Goal: Use online tool/utility: Utilize a website feature to perform a specific function

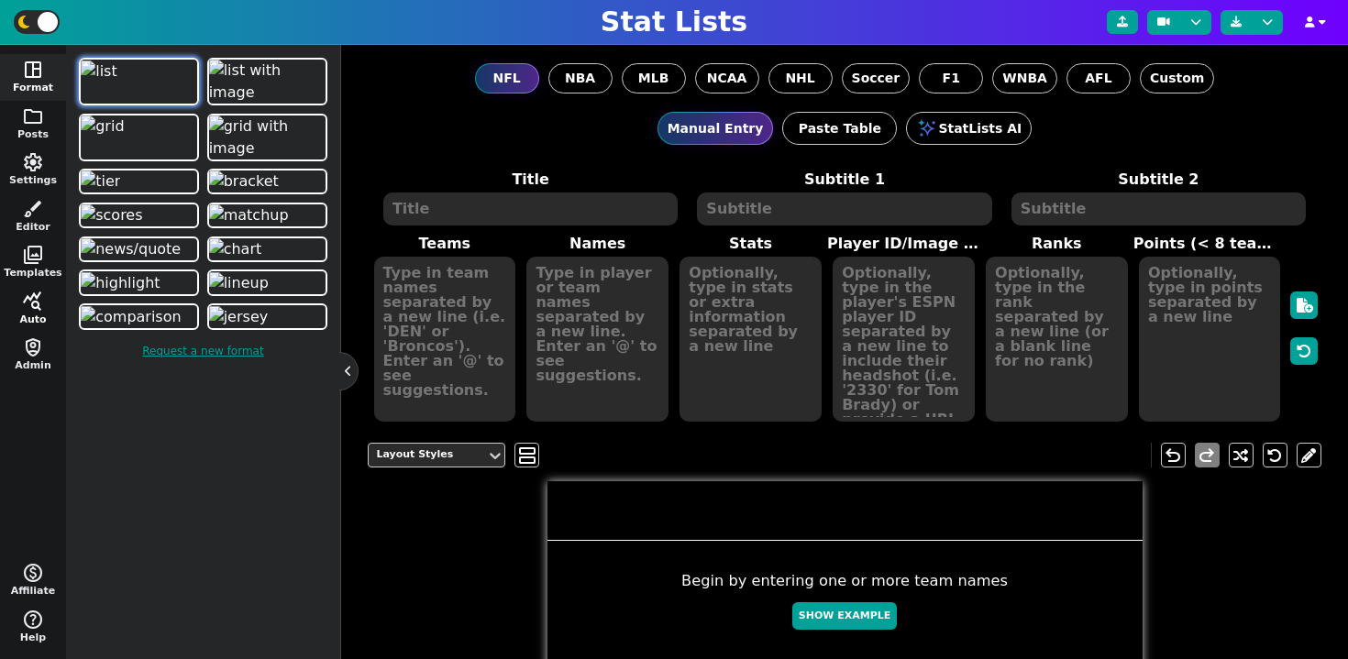
click at [46, 309] on button "query_stats Auto" at bounding box center [33, 309] width 66 height 47
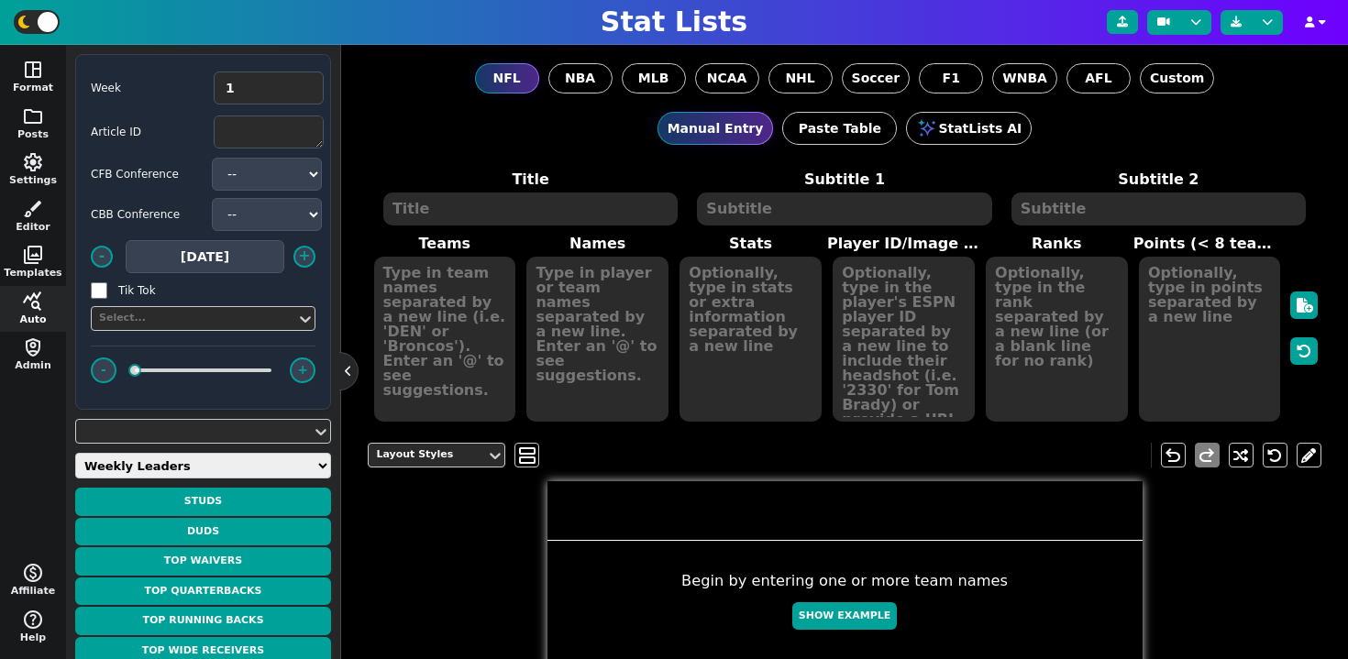
click at [153, 465] on select "Weekly Leaders Slate Leaders QB Stats RB Stats REC Stats IDP Stats Other Stats …" at bounding box center [203, 466] width 256 height 26
select select "surviveball"
click at [75, 453] on select "Weekly Leaders Slate Leaders QB Stats RB Stats REC Stats IDP Stats Other Stats …" at bounding box center [203, 466] width 256 height 26
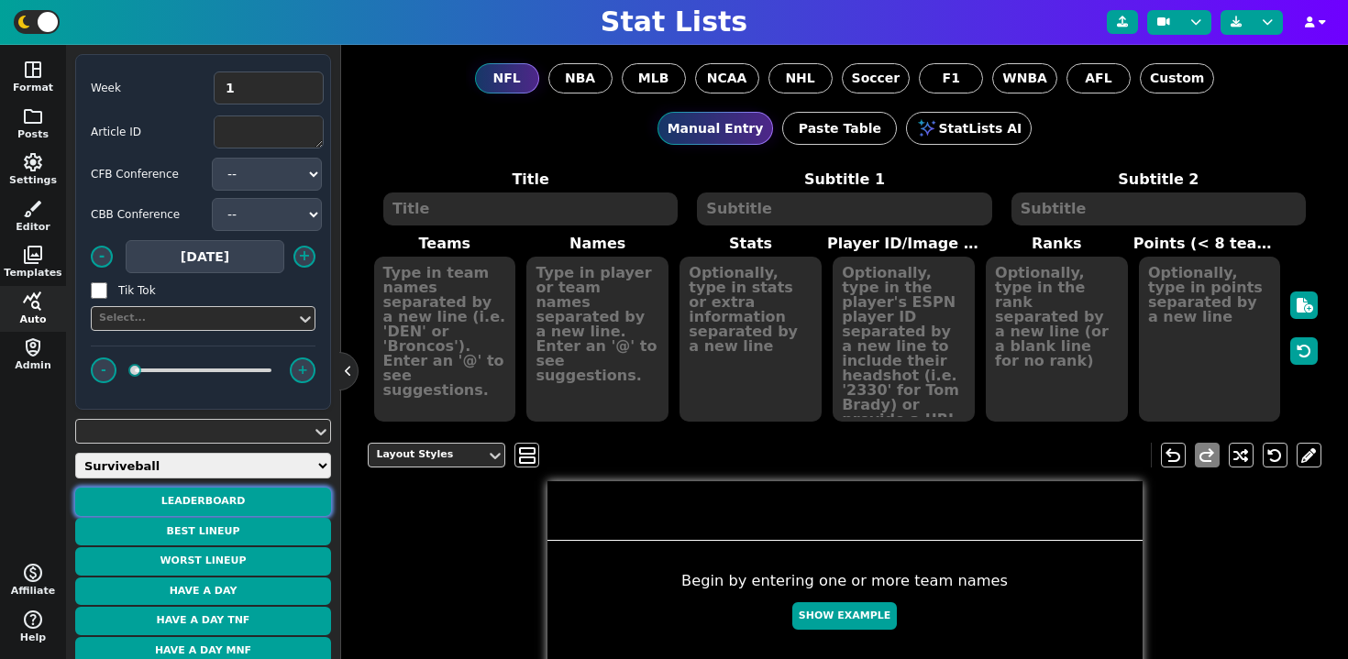
click at [230, 508] on button "Leaderboard" at bounding box center [203, 502] width 256 height 28
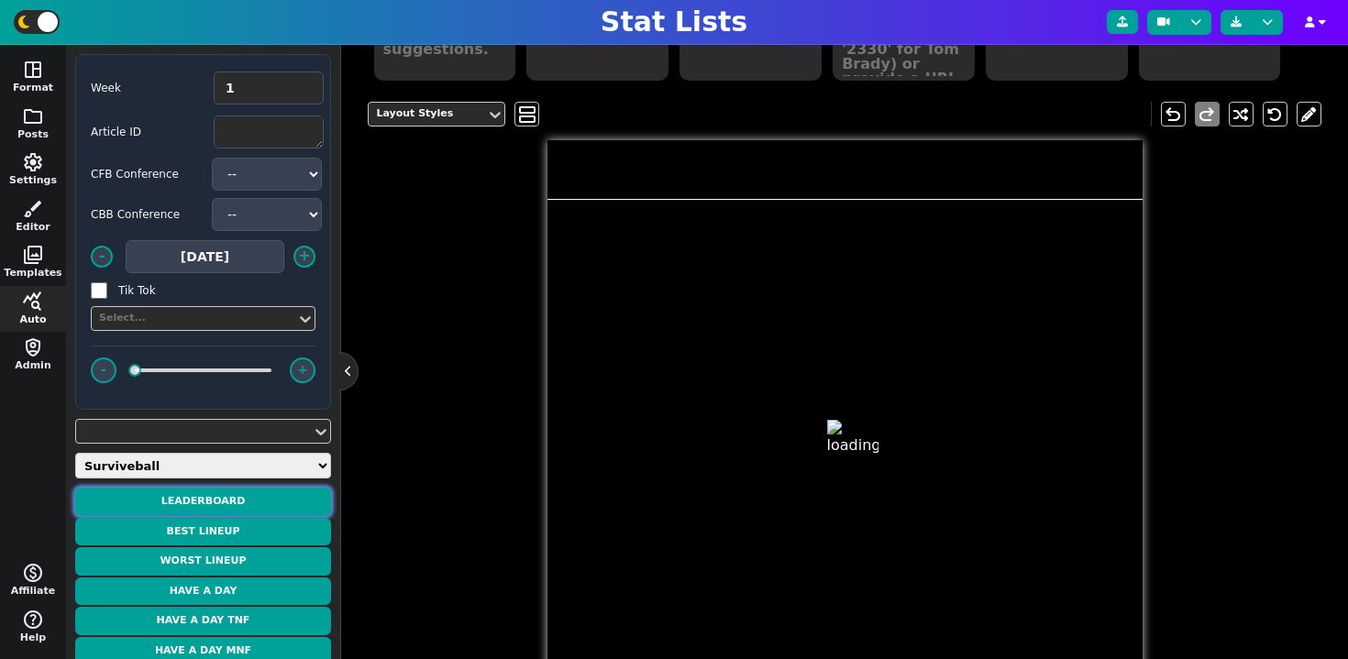
type textarea "LEADERBOARD"
type textarea "Week 1"
type textarea "CUSTOM*SURVIVE CUSTOM*SURVIVE CUSTOM*SURVIVE CUSTOM*SURVIVE CUSTOM*SURVIVE CUST…"
type textarea "ANGRRYB1RD waynecheung11 Clikashi kigofe kuttnerfootball66 ALPHA [PERSON_NAME]m…"
type textarea "146.9 142.7 142.7 142.3 142.2 140.4 139.3 139.2 137.3 136.6"
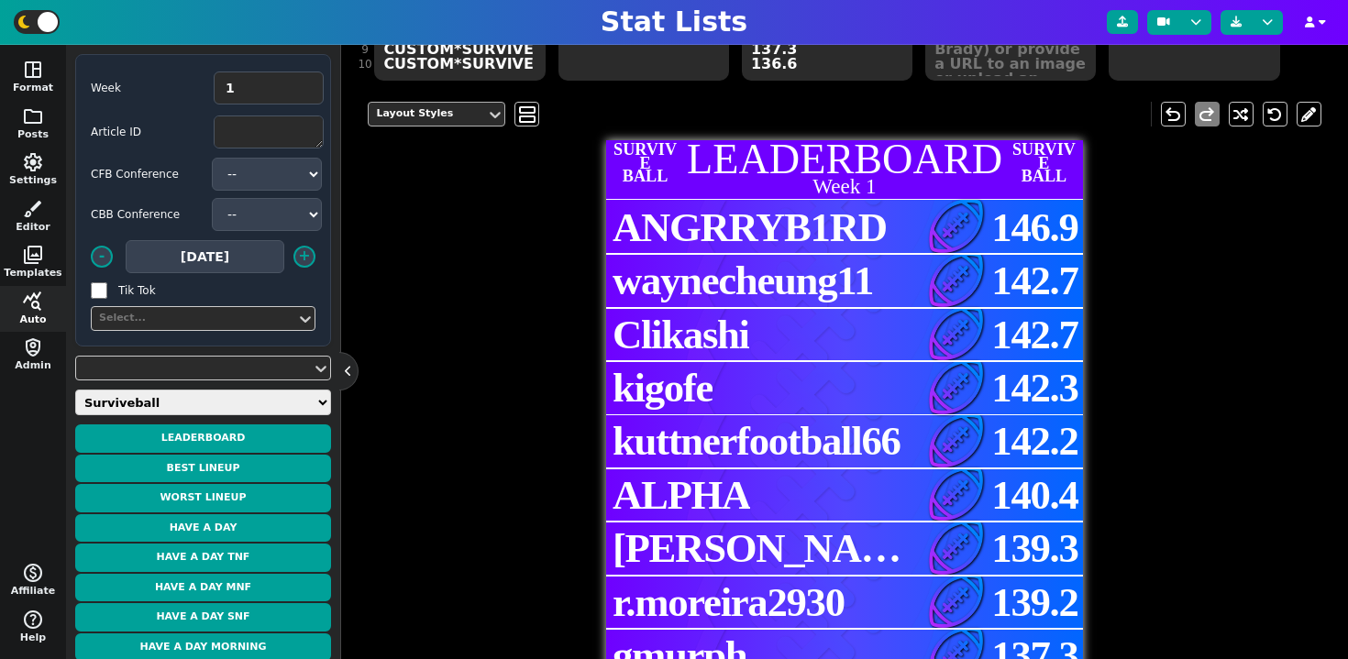
click at [454, 115] on div "Layout Styles" at bounding box center [427, 114] width 103 height 16
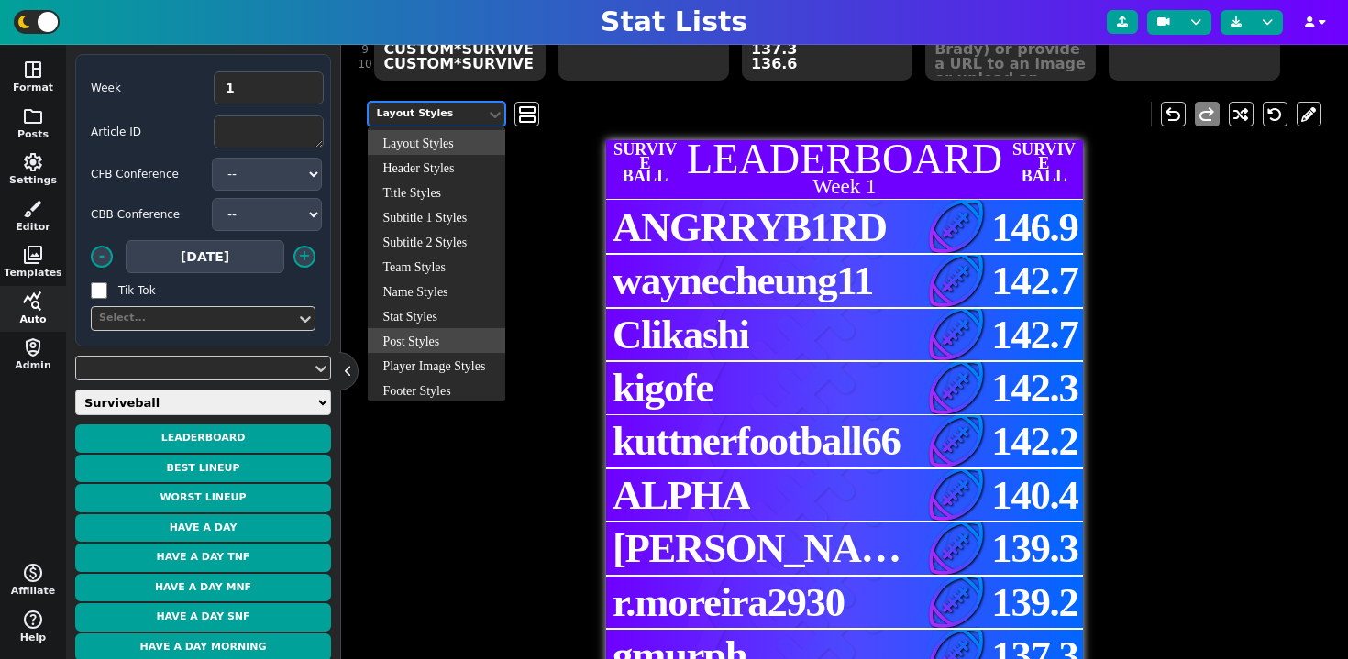
click at [431, 348] on div "Post Styles" at bounding box center [437, 340] width 138 height 25
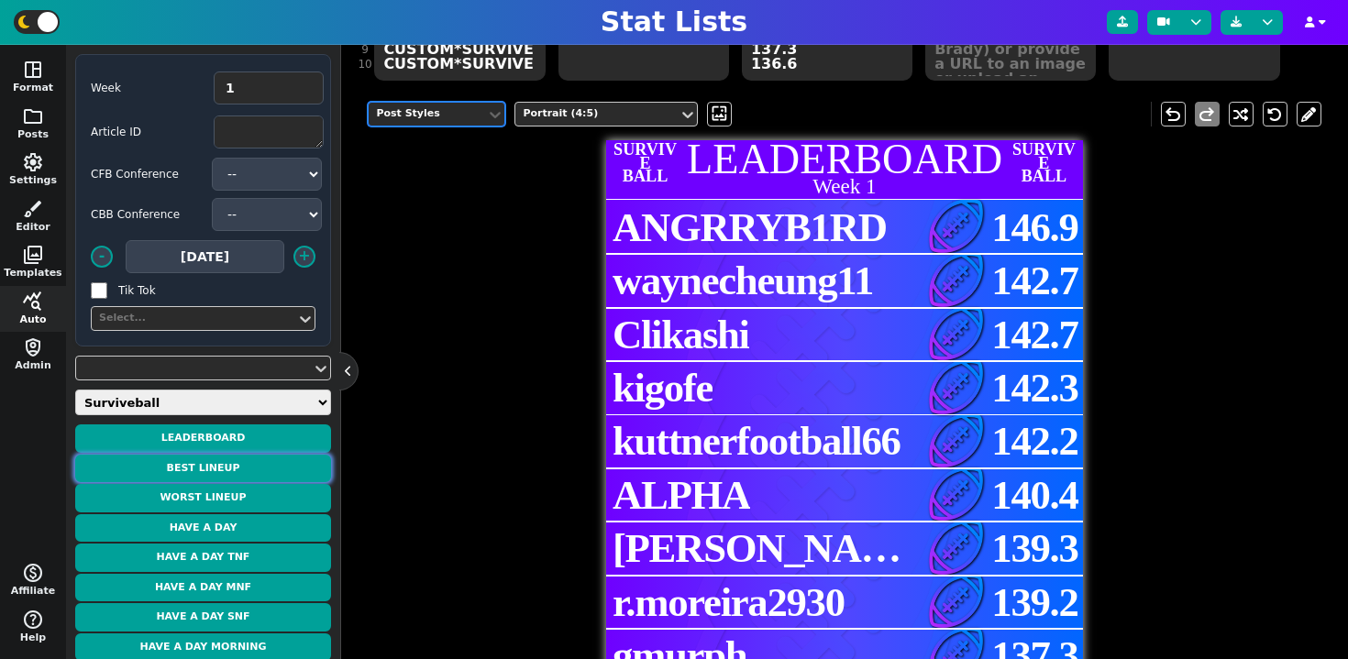
click at [215, 468] on button "Best Lineup" at bounding box center [203, 469] width 256 height 28
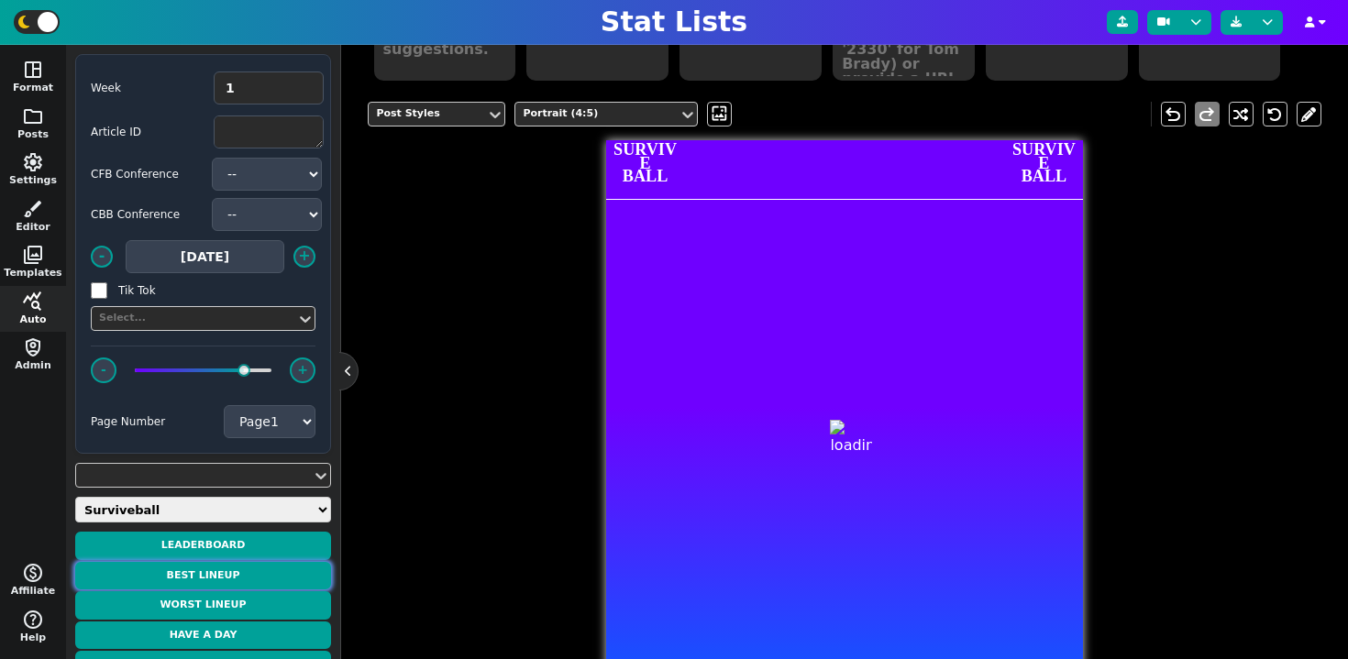
type textarea "BEST LINEUP"
type textarea "Week 1 - ANGRRYB1RD - 146.9 PTS"
type textarea "[MEDICAL_DATA] DET ATL PHI CIN MIN LV DEN LAC"
type textarea "QB1$$29.4 RB1$$15.0 RB2$$24.4 FLEX1$$18.4 WR1$$4.6 WR2$$14.8 TE1$$15.3 DEF1$$16…"
type textarea "[PERSON_NAME] [PERSON_NAME] [PERSON_NAME] [PERSON_NAME]'[PERSON_NAME] [PERSON_N…"
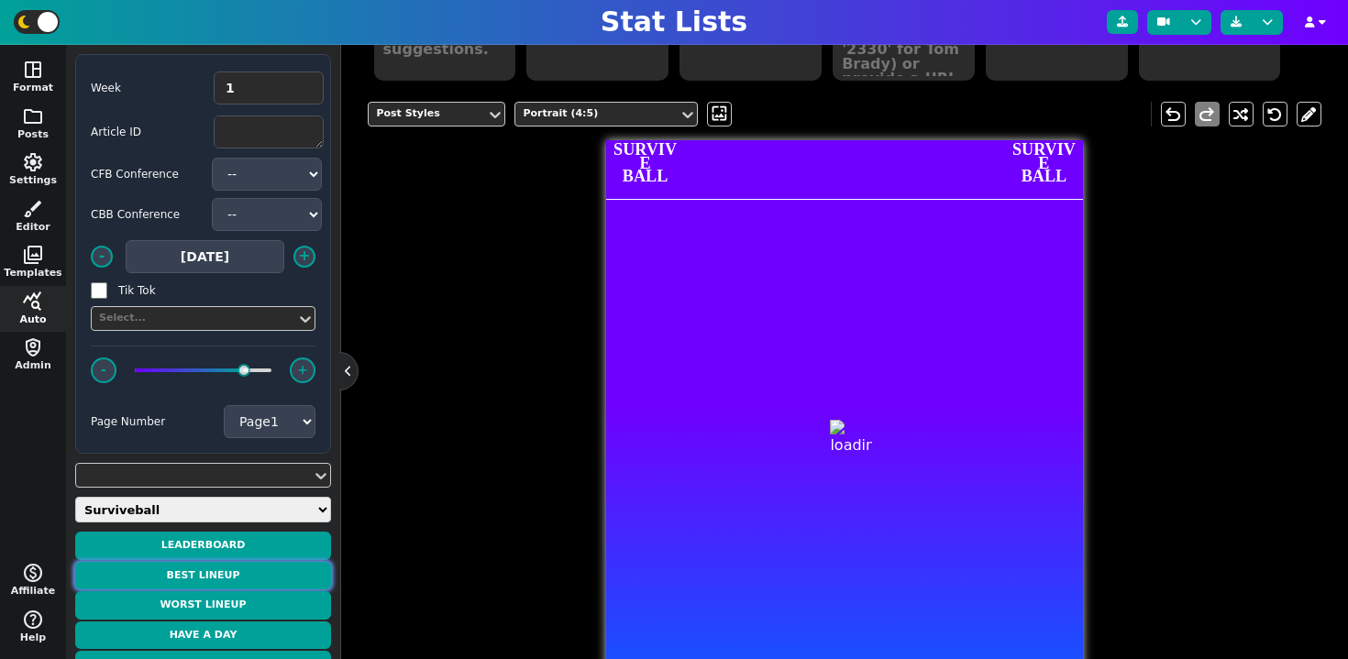
type textarea "3916387 4429795 4430807 3929630 4362628 4262921 4432665 4362081"
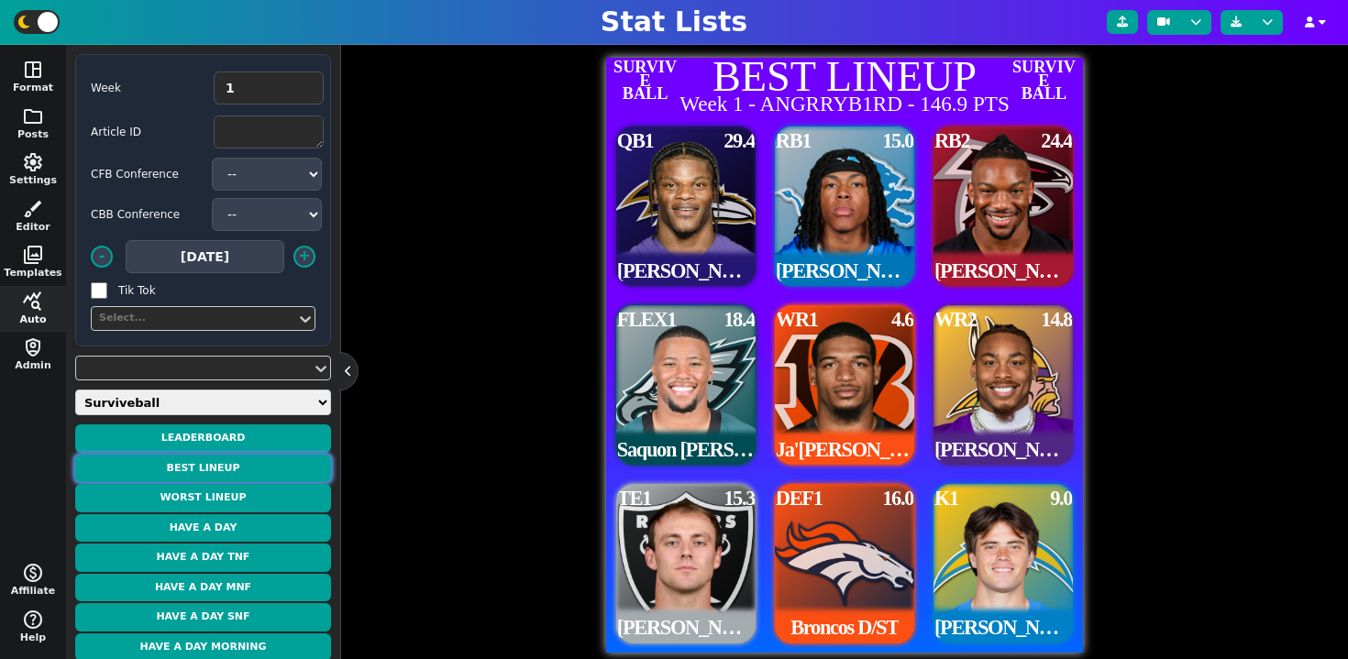
scroll to position [458, 0]
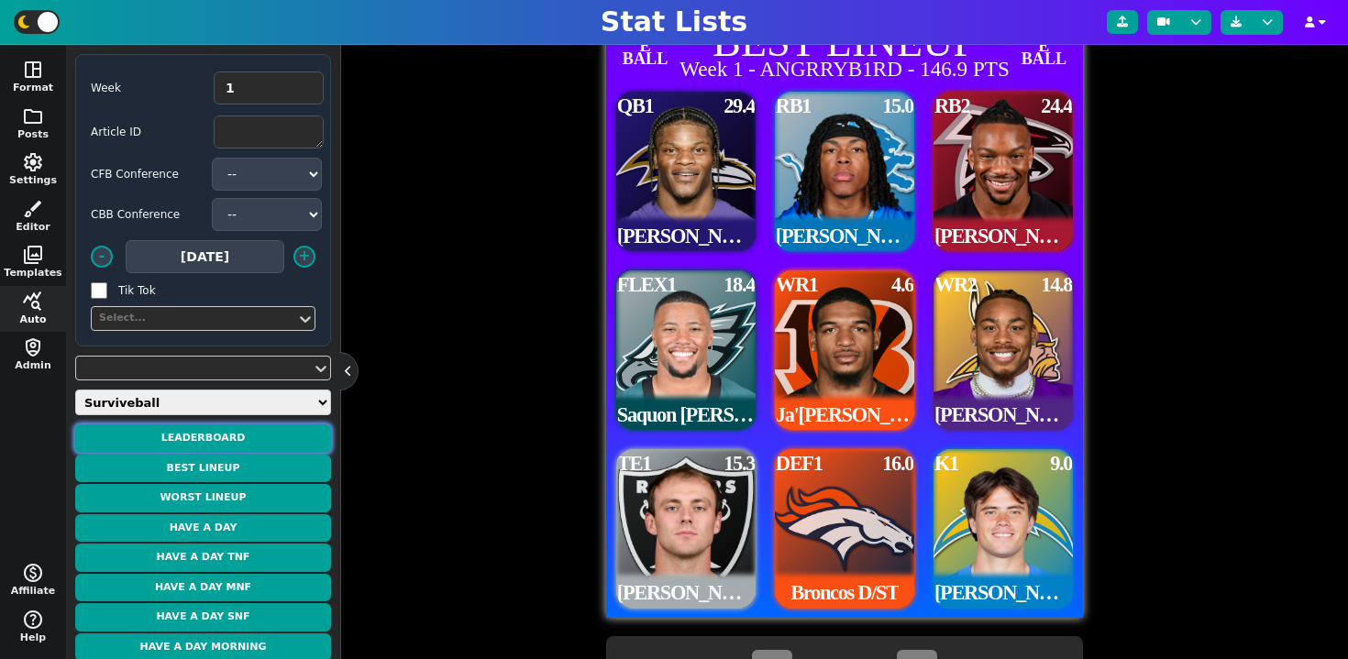
click at [258, 442] on button "Leaderboard" at bounding box center [203, 438] width 256 height 28
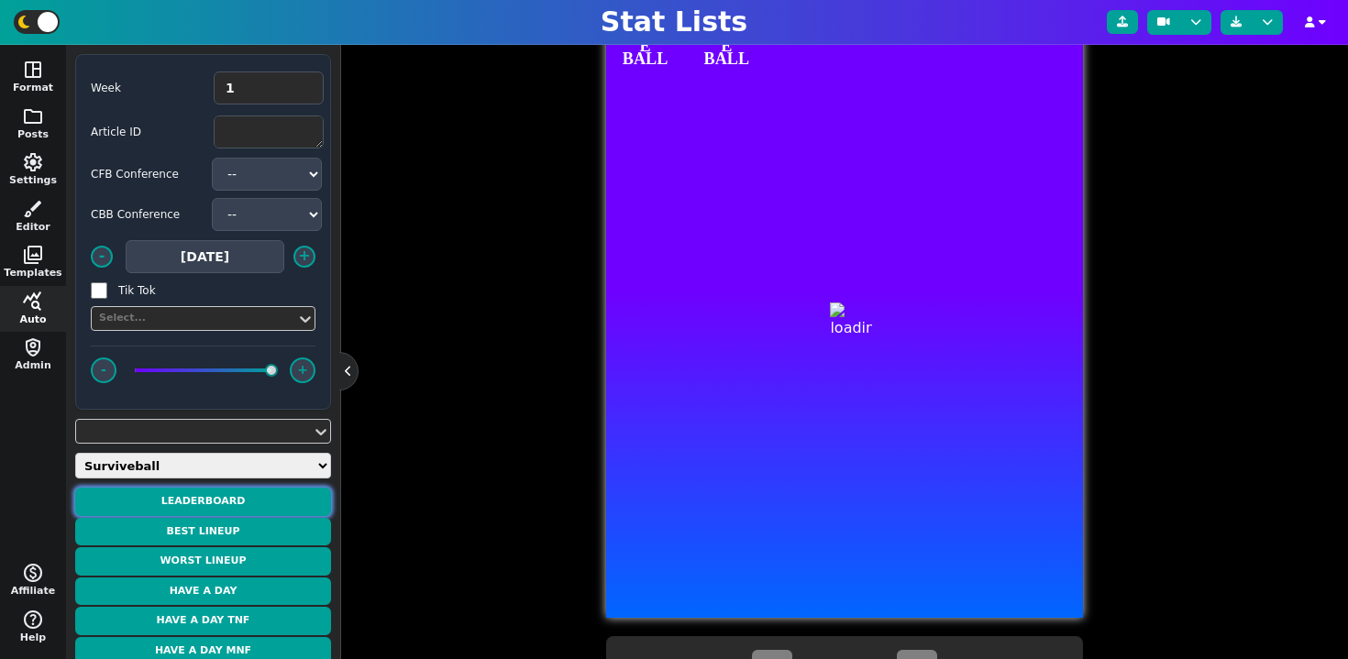
type textarea "LEADERBOARD"
type textarea "Week 1"
type textarea "CUSTOM*SURVIVE CUSTOM*SURVIVE CUSTOM*SURVIVE CUSTOM*SURVIVE CUSTOM*SURVIVE CUST…"
type textarea "ANGRRYB1RD waynecheung11 Clikashi kigofe kuttnerfootball66 ALPHA [PERSON_NAME]m…"
type textarea "146.9 142.7 142.7 142.3 142.2 140.4 139.3 139.2 137.3 136.6"
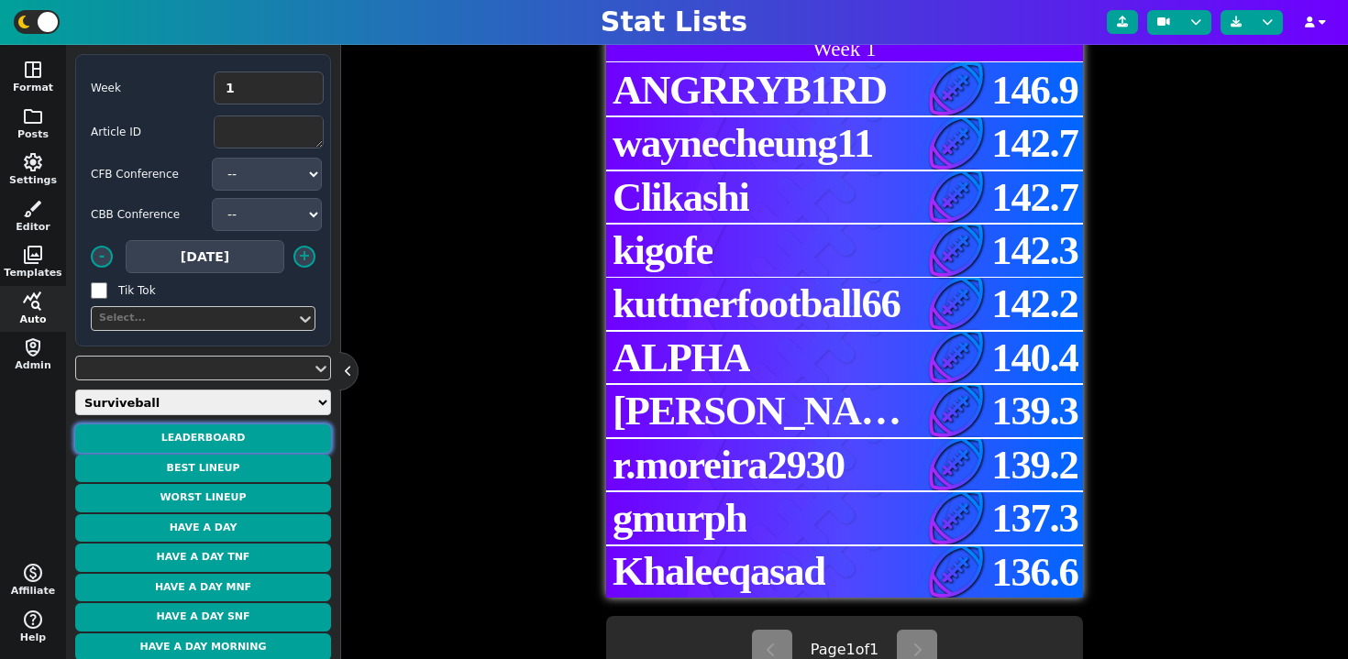
scroll to position [480, 0]
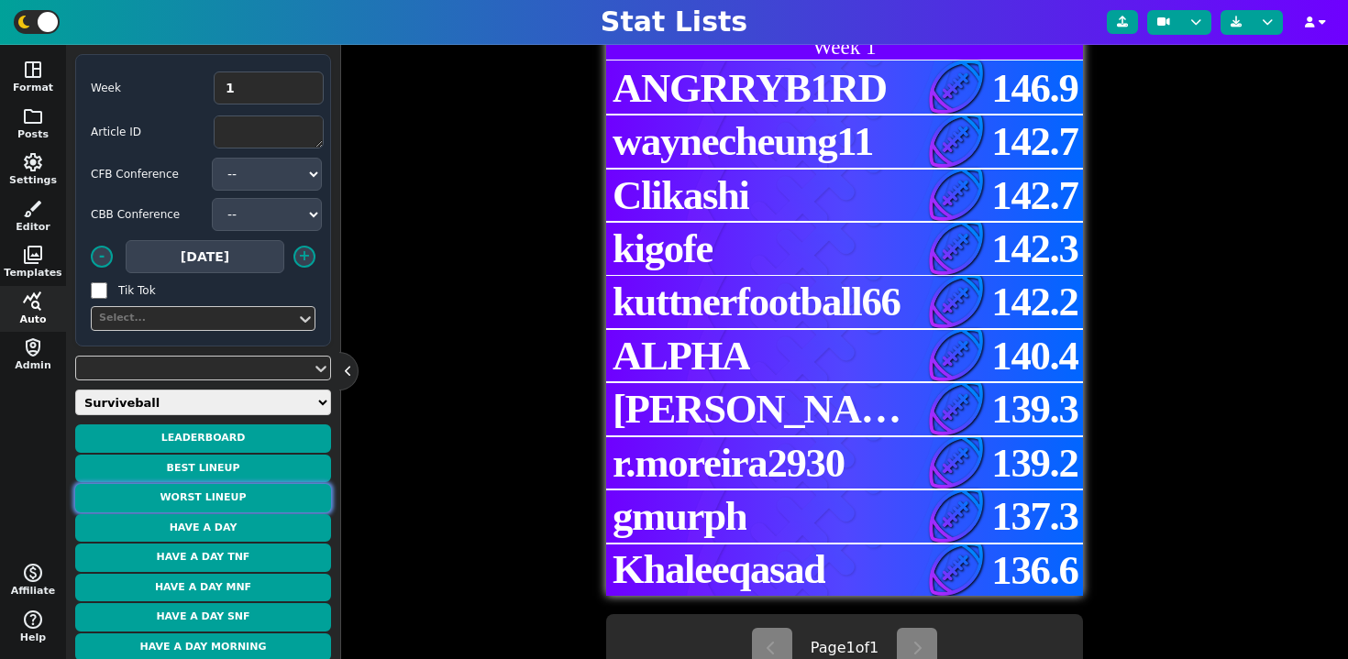
click at [226, 498] on button "Worst Lineup" at bounding box center [203, 498] width 256 height 28
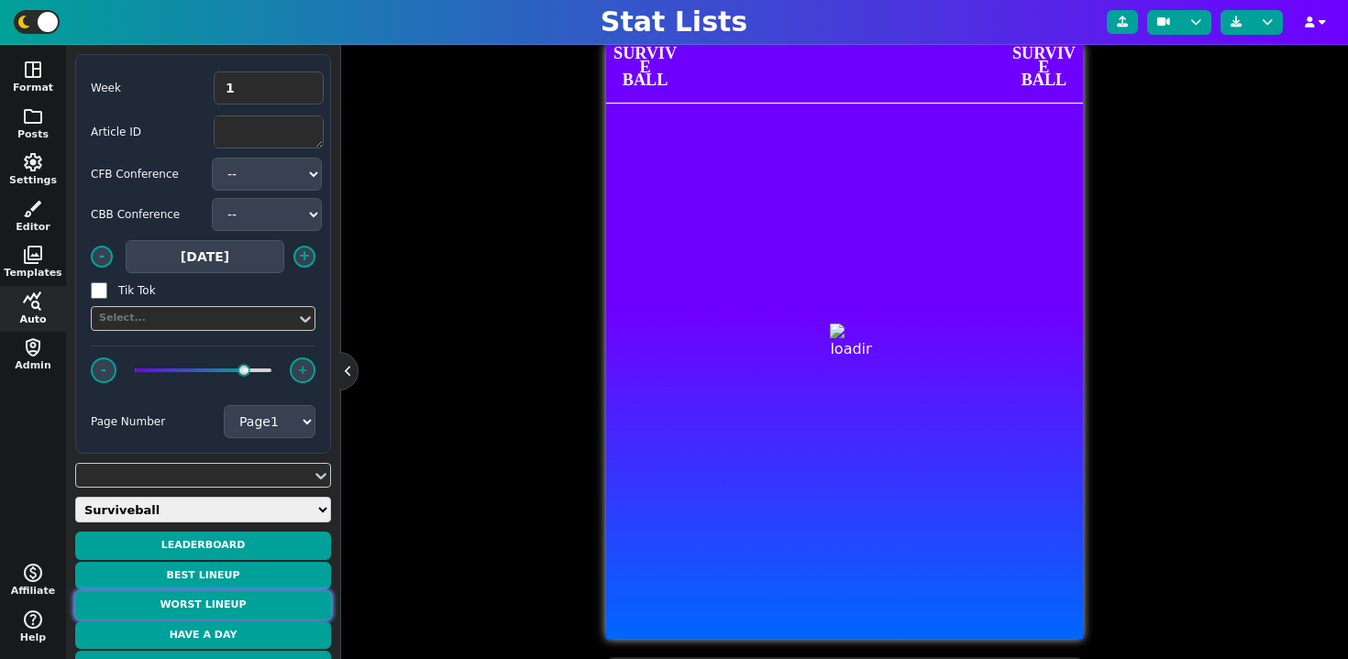
type textarea "WORST LINEUP"
type textarea "Week 1 - gobirdsdh - 42.2 PTS"
type textarea "CAR HOU NYG KC PHI DAL JAX TB LAR"
type textarea "QB1$$8.2 RB1$$6.0 RB2$$5.5 WR1$$0.0 WR2$$4.6 FLEX1$$6.0 TE1$$9.9 DEF1$$0.0 K1$$…"
type textarea "[PERSON_NAME] [PERSON_NAME] [PERSON_NAME] [PERSON_NAME] [PERSON_NAME] [PERSON_N…"
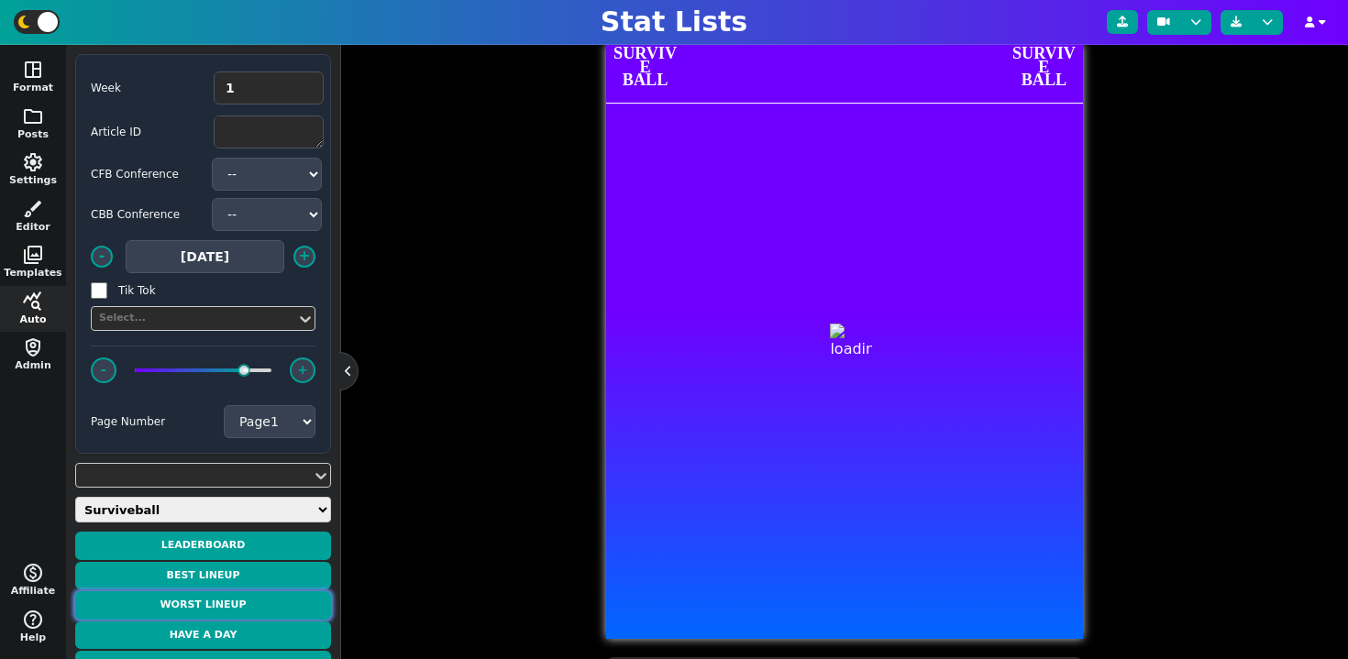
type textarea "4685720 3128720 4360516 4683062 4241478 4426354 4430539 4566192"
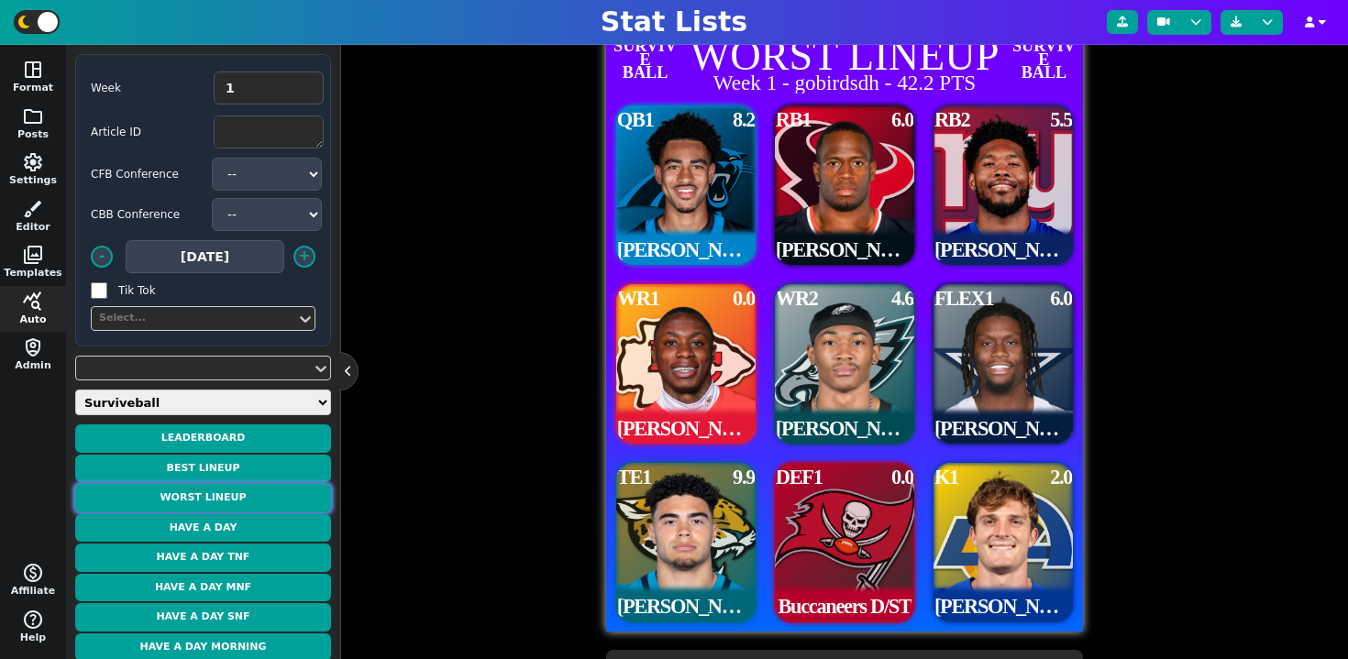
scroll to position [446, 0]
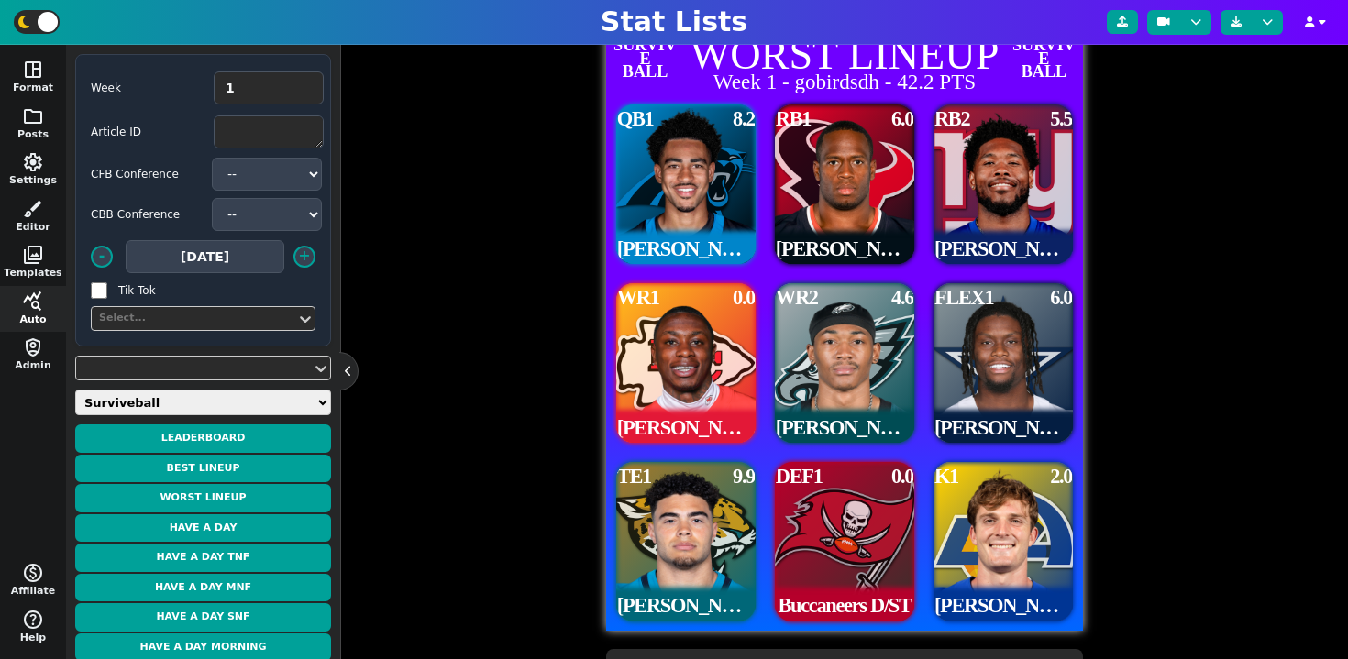
click at [964, 295] on span "FLEX1" at bounding box center [963, 298] width 59 height 20
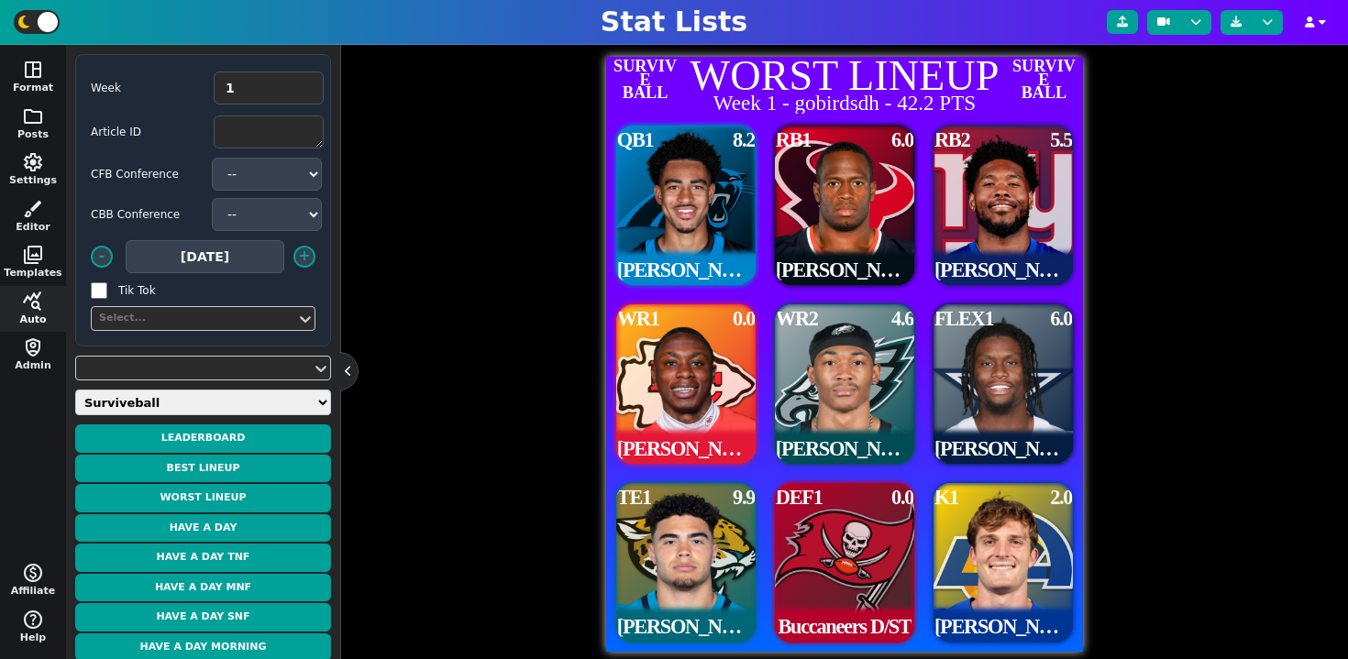
scroll to position [426, 0]
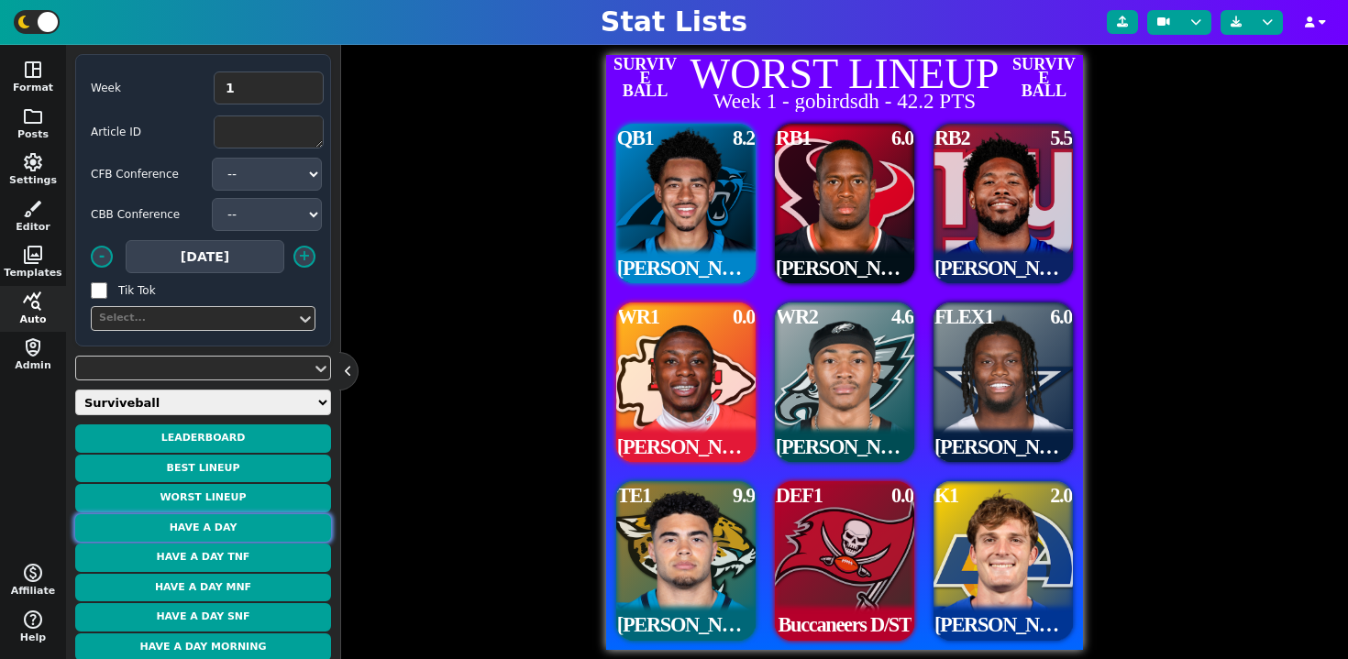
click at [265, 528] on button "Have a Day" at bounding box center [203, 528] width 256 height 28
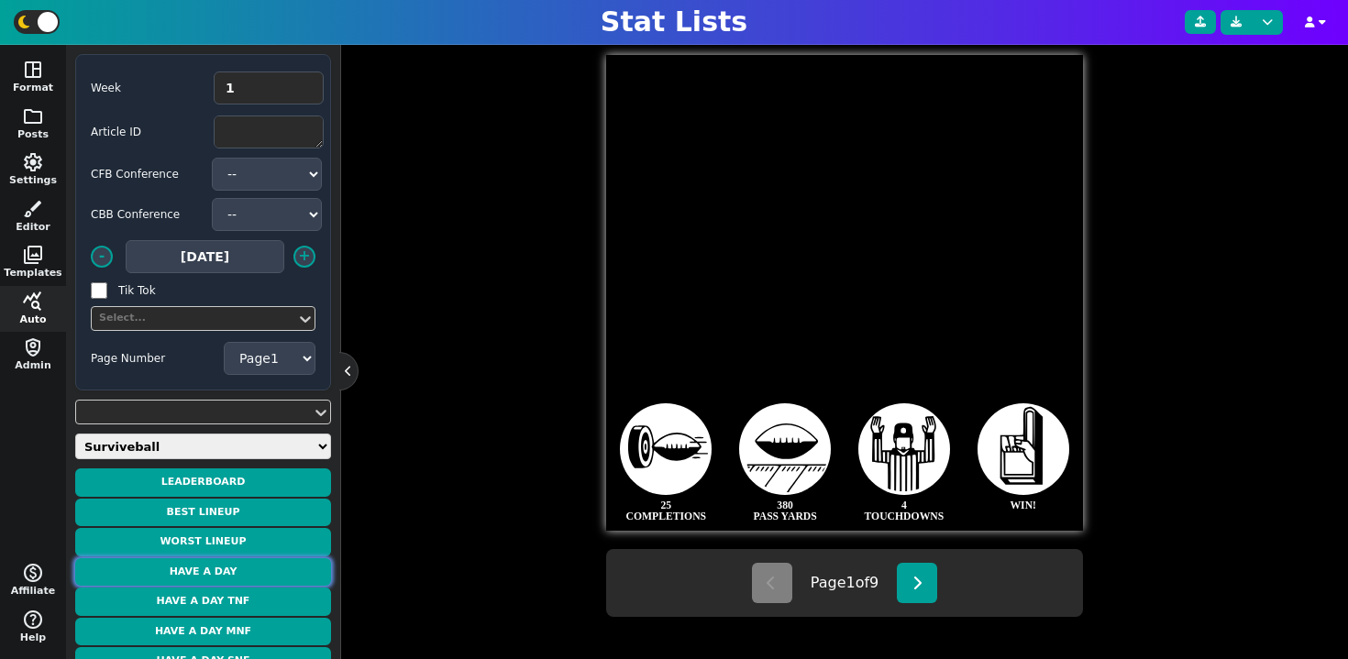
type textarea "[PERSON_NAME]"
type textarea "17"
type textarea "38.8 PTS"
type textarea "394 PASS YDS"
type textarea "33 COMP"
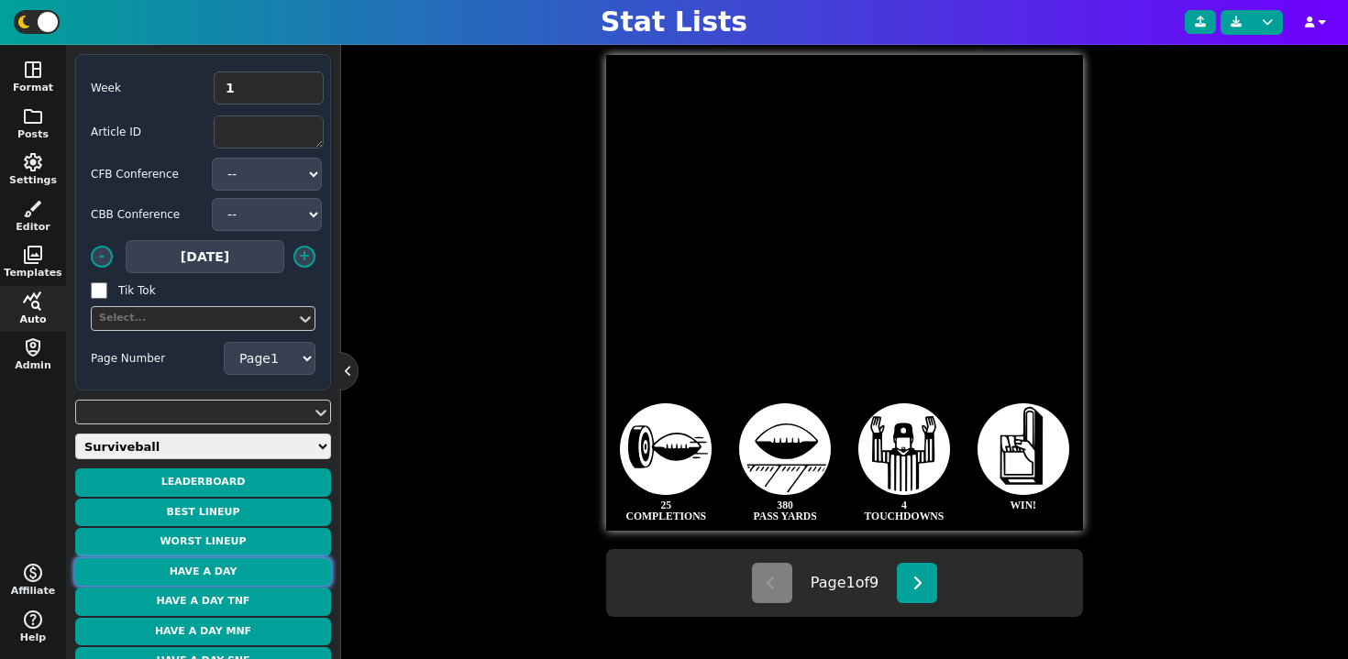
type textarea "2 RUSH TD"
type textarea "WK 1"
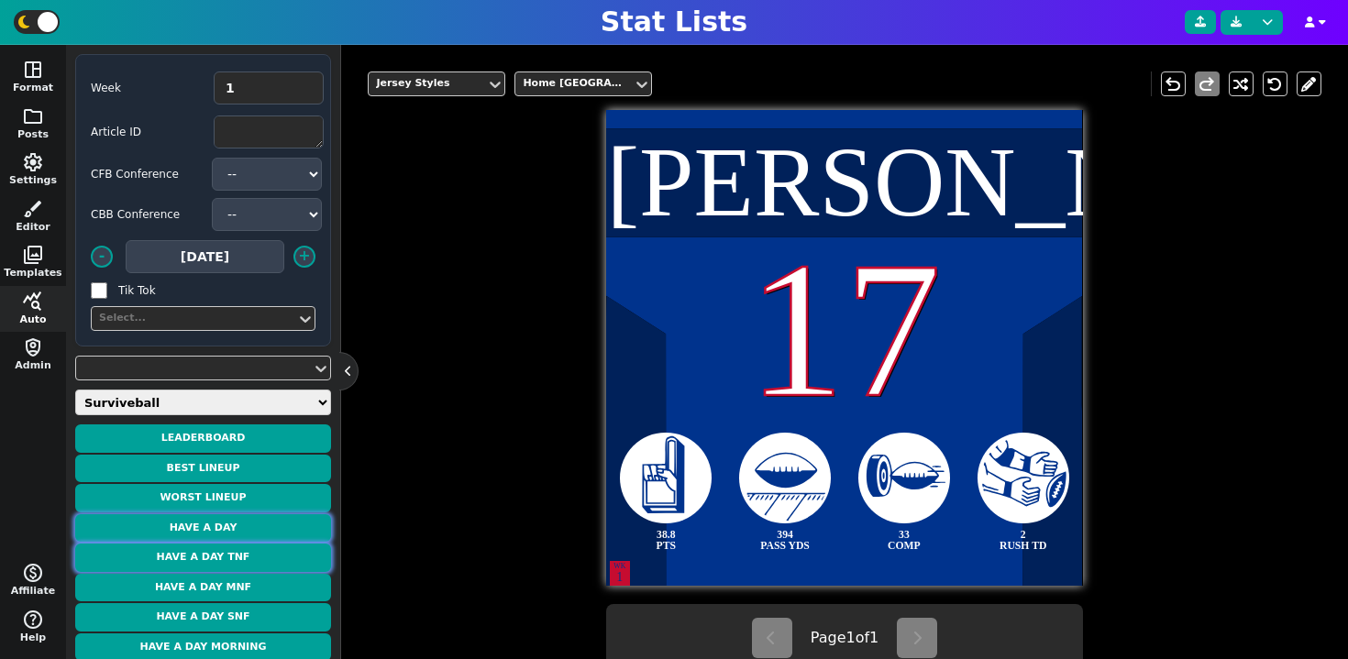
scroll to position [42, 0]
